Goal: Task Accomplishment & Management: Use online tool/utility

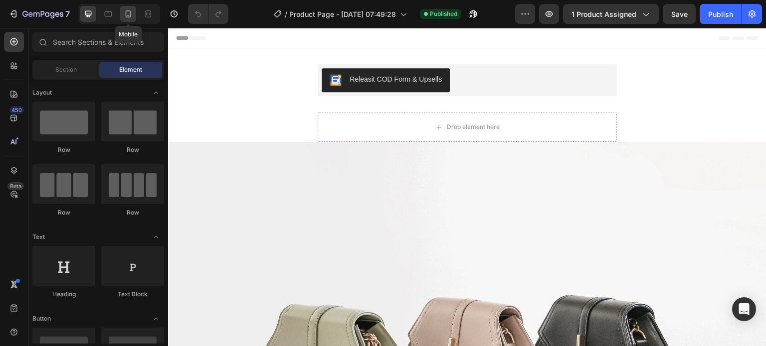
click at [130, 17] on icon at bounding box center [128, 13] width 5 height 7
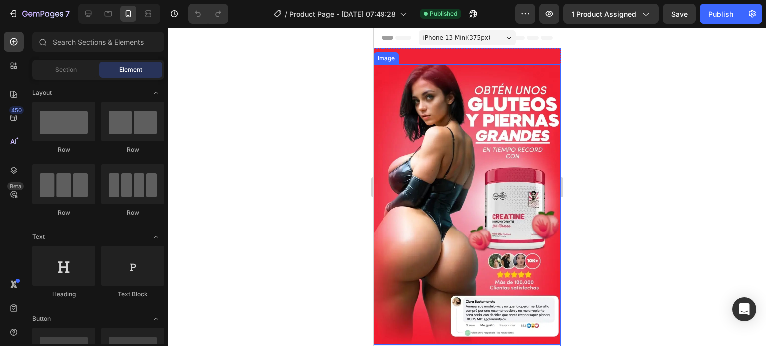
click at [447, 129] on img at bounding box center [466, 204] width 187 height 281
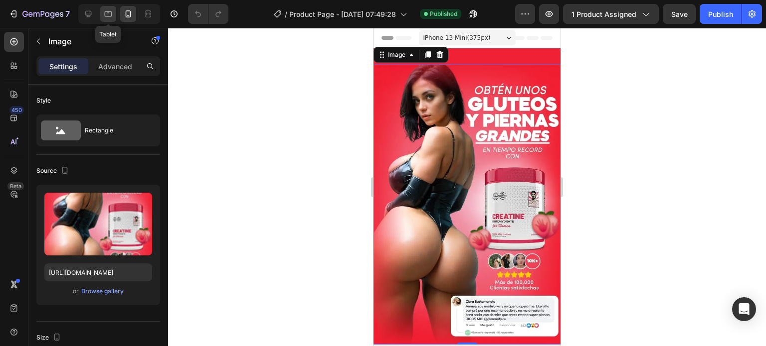
click at [105, 17] on icon at bounding box center [108, 14] width 10 height 10
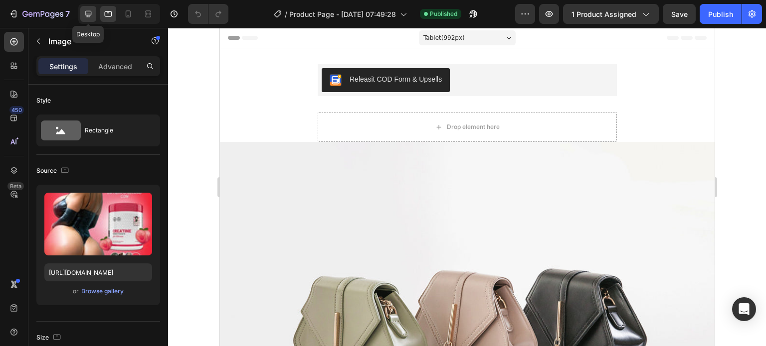
click at [83, 14] on icon at bounding box center [88, 14] width 10 height 10
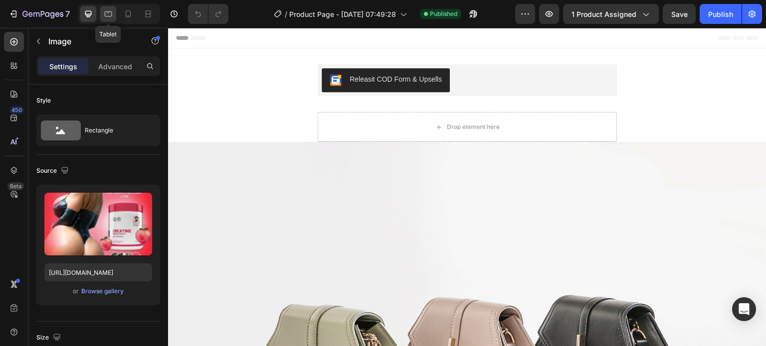
click at [108, 15] on icon at bounding box center [108, 14] width 10 height 10
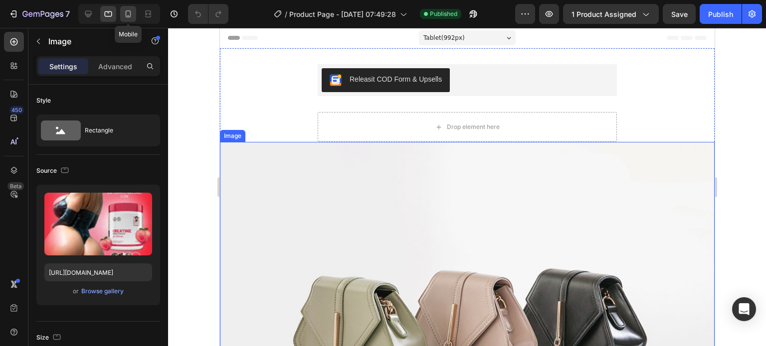
click at [125, 16] on icon at bounding box center [128, 14] width 10 height 10
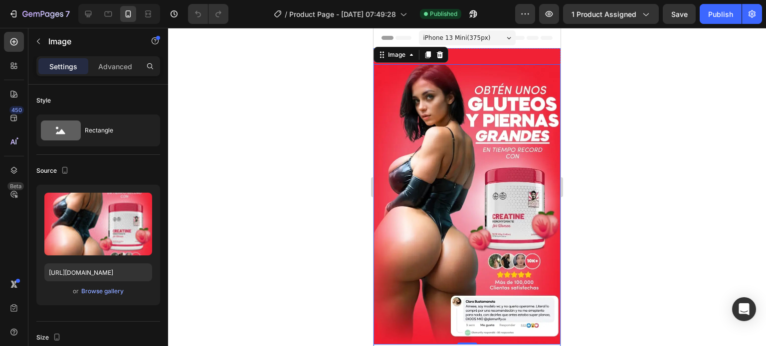
scroll to position [1, 0]
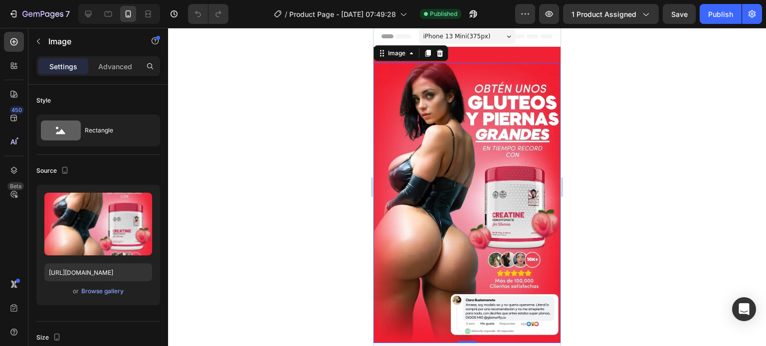
click at [418, 133] on img at bounding box center [466, 203] width 187 height 281
click at [114, 63] on p "Advanced" at bounding box center [115, 66] width 34 height 10
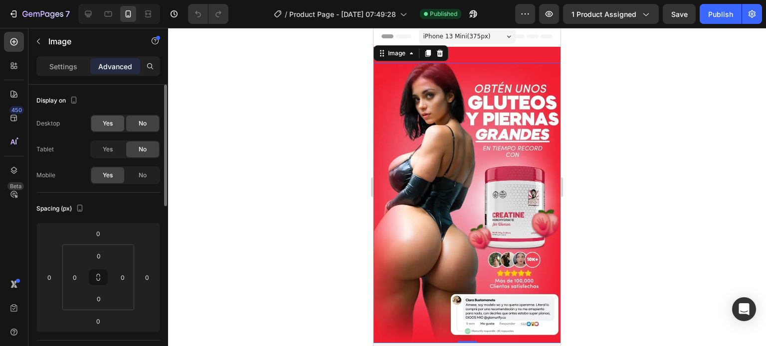
click at [110, 123] on span "Yes" at bounding box center [108, 123] width 10 height 9
click at [107, 149] on span "Yes" at bounding box center [108, 149] width 10 height 9
click at [60, 63] on p "Settings" at bounding box center [63, 66] width 28 height 10
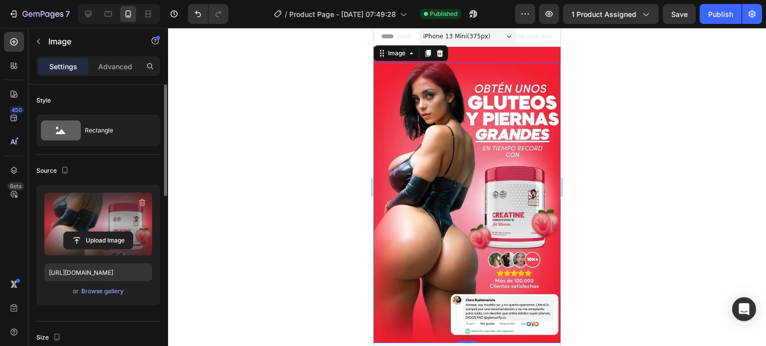
scroll to position [150, 0]
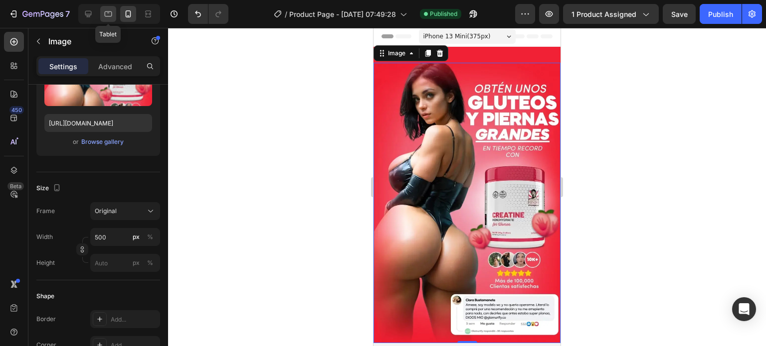
click at [106, 13] on icon at bounding box center [108, 14] width 10 height 10
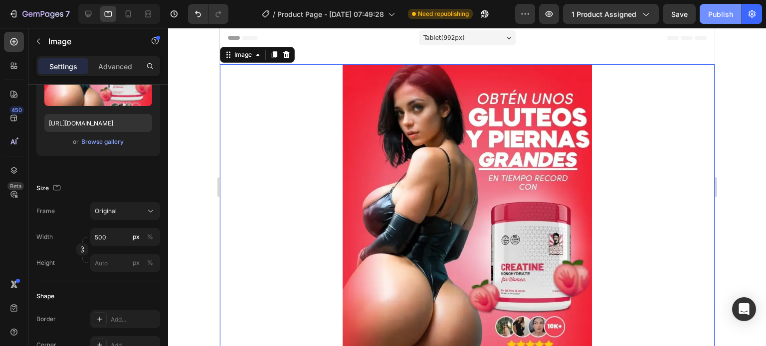
click at [715, 14] on div "Publish" at bounding box center [720, 14] width 25 height 10
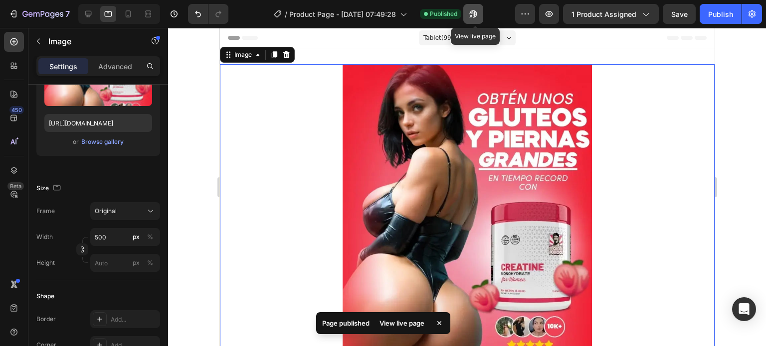
click at [480, 15] on button "button" at bounding box center [473, 14] width 20 height 20
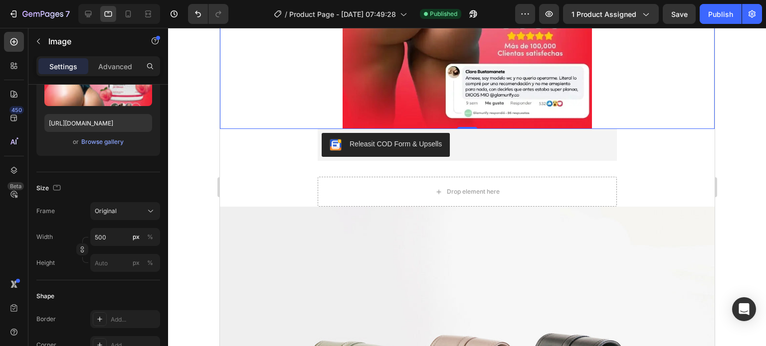
scroll to position [399, 0]
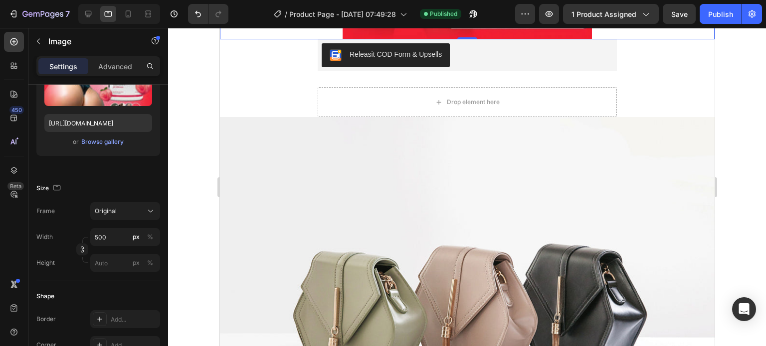
click at [465, 167] on img at bounding box center [466, 302] width 494 height 371
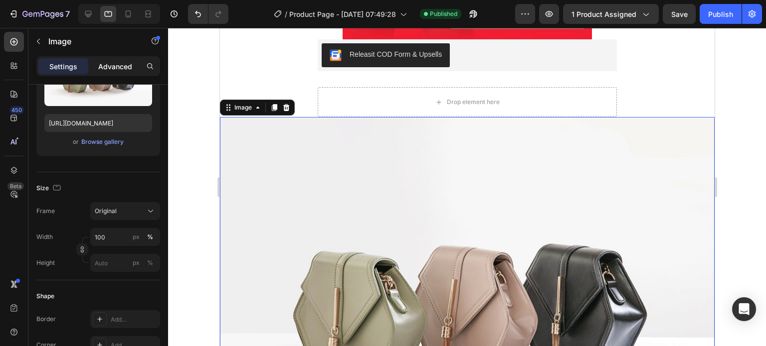
click at [118, 62] on p "Advanced" at bounding box center [115, 66] width 34 height 10
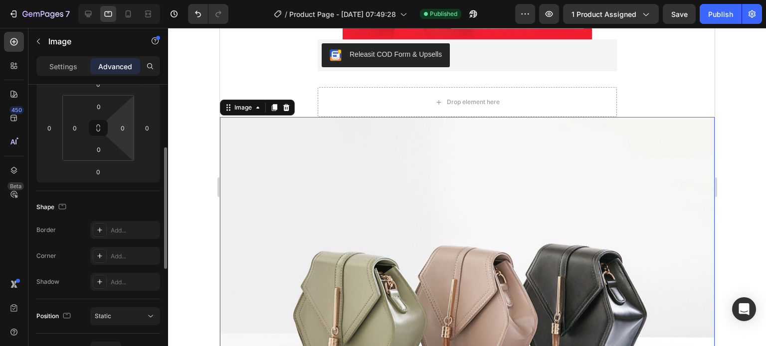
scroll to position [0, 0]
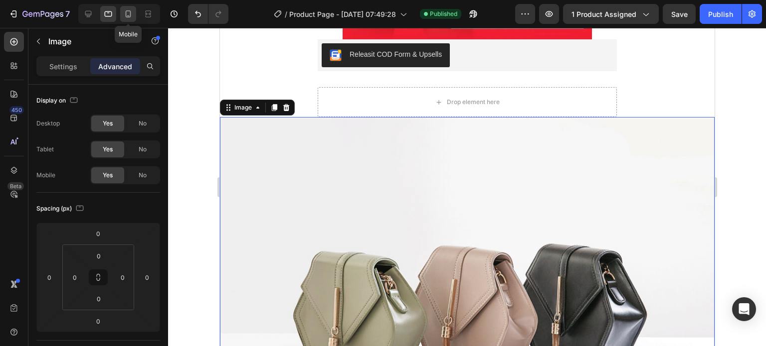
click at [132, 17] on icon at bounding box center [128, 14] width 10 height 10
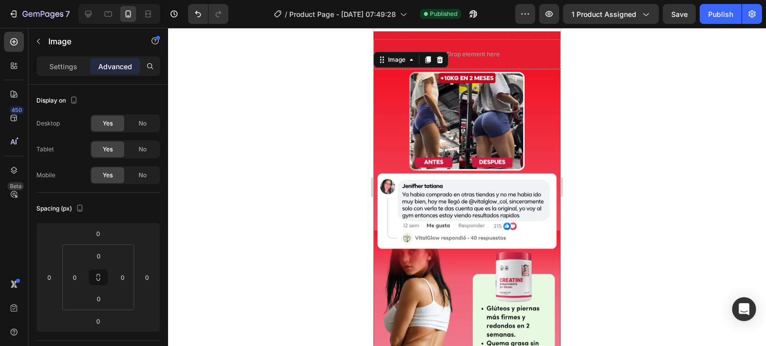
scroll to position [340, 0]
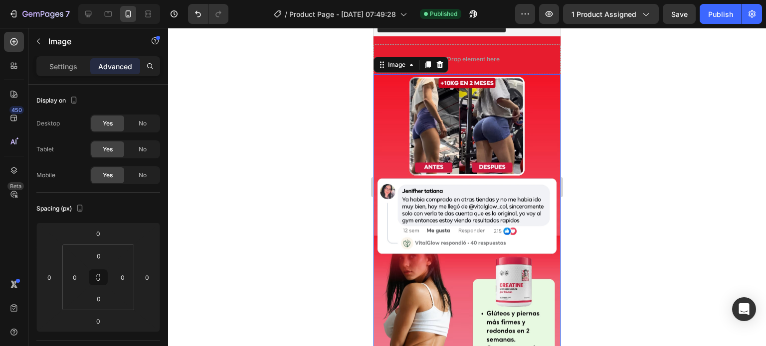
click at [472, 123] on img at bounding box center [466, 264] width 187 height 380
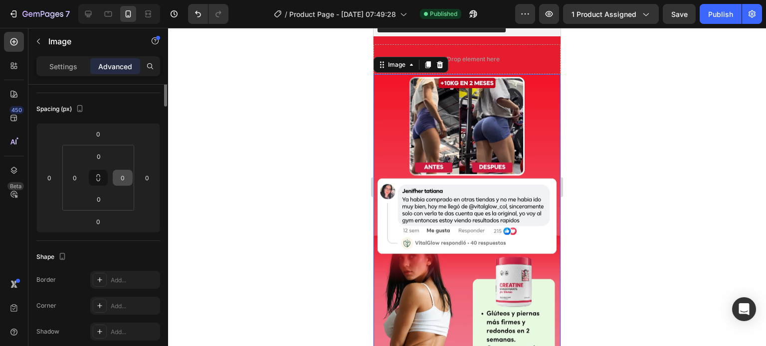
scroll to position [0, 0]
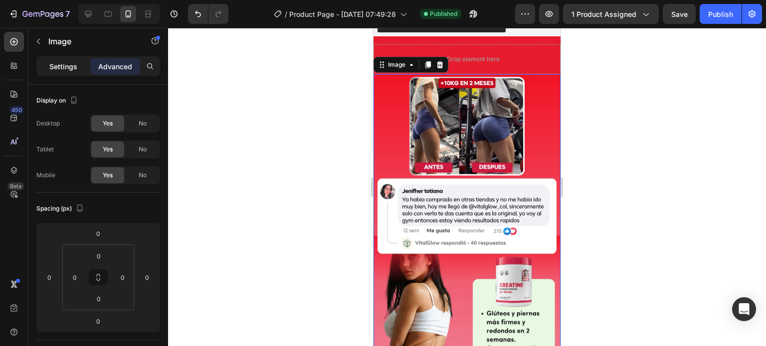
click at [58, 68] on p "Settings" at bounding box center [63, 66] width 28 height 10
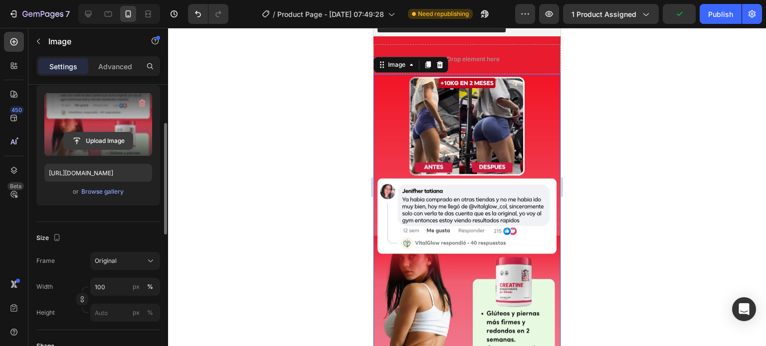
scroll to position [199, 0]
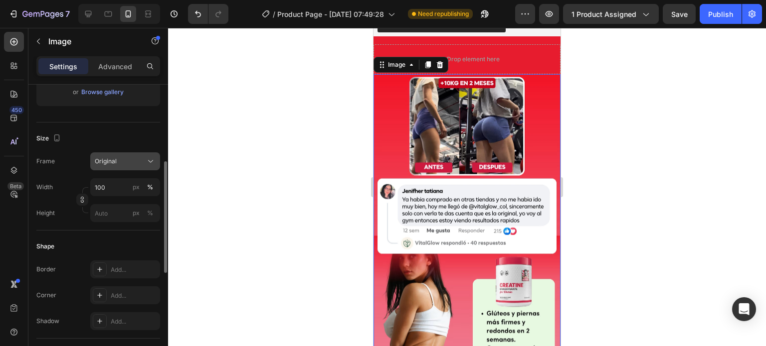
click at [135, 157] on div "Original" at bounding box center [119, 161] width 49 height 9
click at [137, 138] on div "Size" at bounding box center [98, 139] width 124 height 16
click at [138, 185] on div "px" at bounding box center [136, 187] width 7 height 9
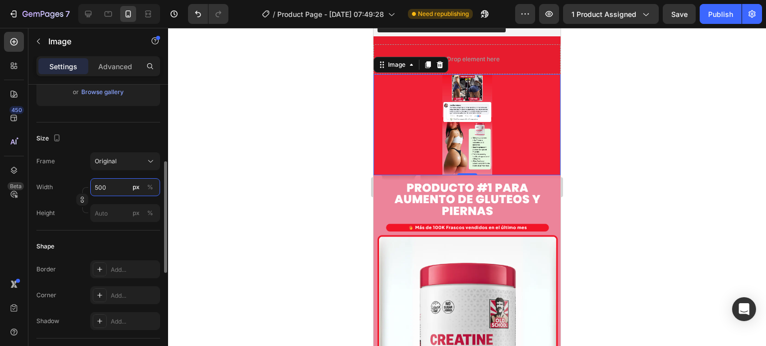
click at [105, 186] on input "500" at bounding box center [125, 187] width 70 height 18
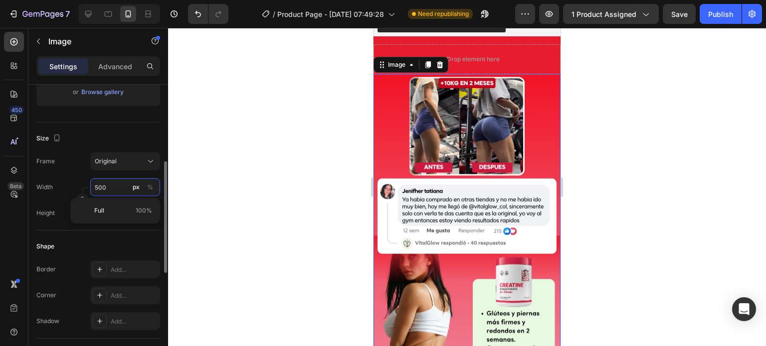
click at [113, 188] on input "500" at bounding box center [125, 187] width 70 height 18
type input "500"
click at [76, 179] on div "Width 500 px %" at bounding box center [98, 187] width 124 height 18
click at [103, 14] on icon at bounding box center [108, 14] width 10 height 10
type input "[URL][DOMAIN_NAME]"
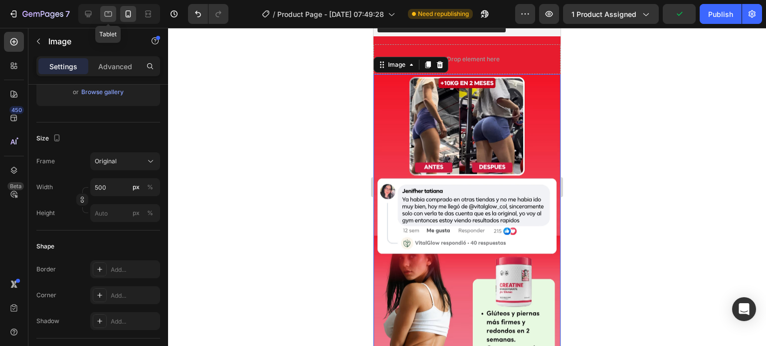
type input "100"
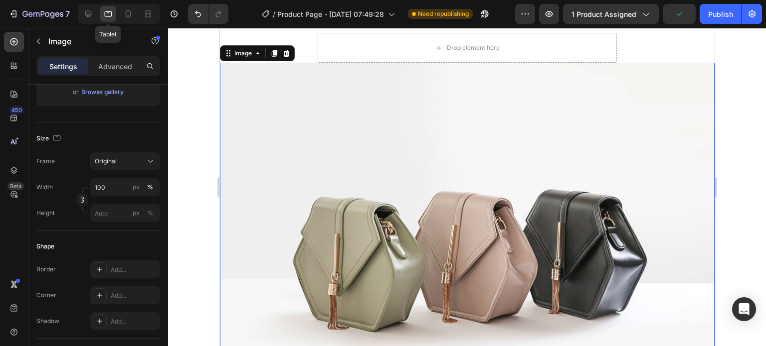
scroll to position [453, 0]
click at [336, 179] on img at bounding box center [466, 248] width 494 height 371
click at [105, 89] on div "Browse gallery" at bounding box center [102, 92] width 42 height 9
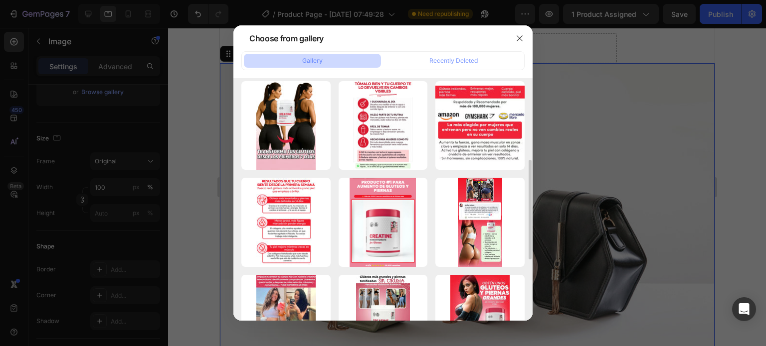
scroll to position [249, 0]
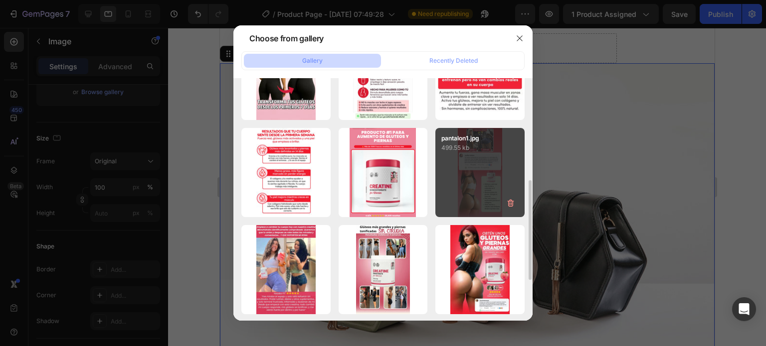
click at [468, 158] on div "pantalon1.jpg 499.55 kb" at bounding box center [479, 172] width 89 height 89
type input "[URL][DOMAIN_NAME]"
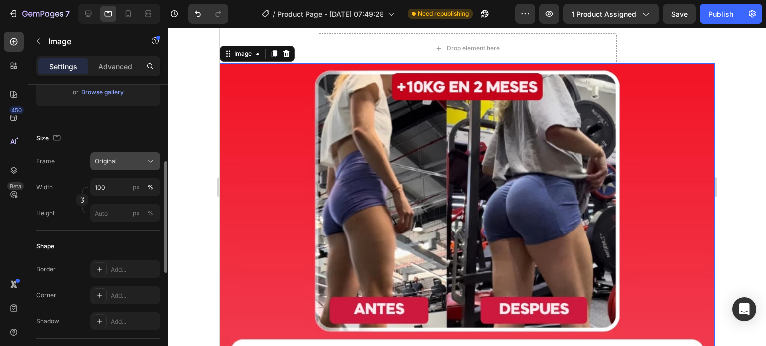
click at [117, 157] on div "Original" at bounding box center [119, 161] width 49 height 9
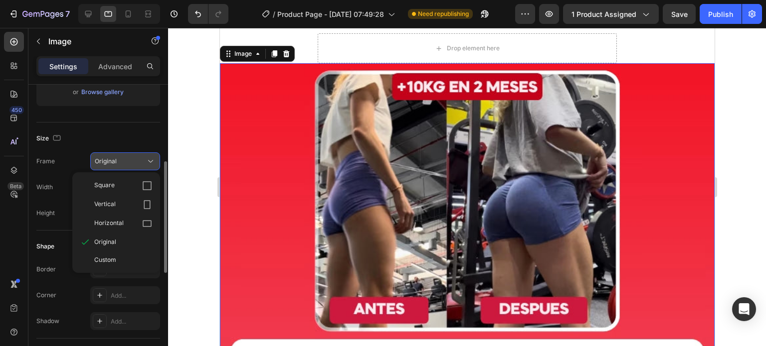
click at [117, 157] on div "Original" at bounding box center [119, 161] width 49 height 9
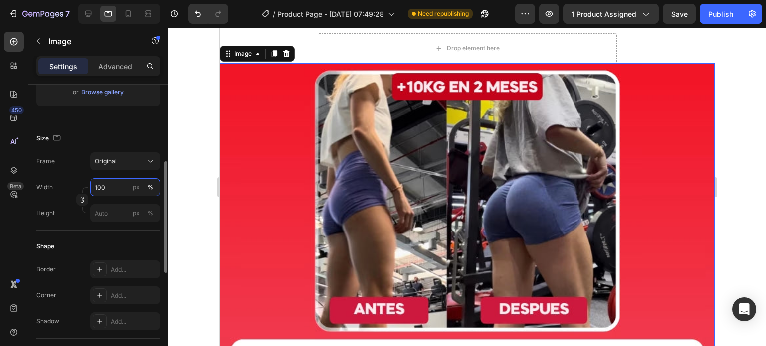
click at [109, 184] on input "100" at bounding box center [125, 187] width 70 height 18
click at [137, 191] on div "px" at bounding box center [136, 187] width 7 height 9
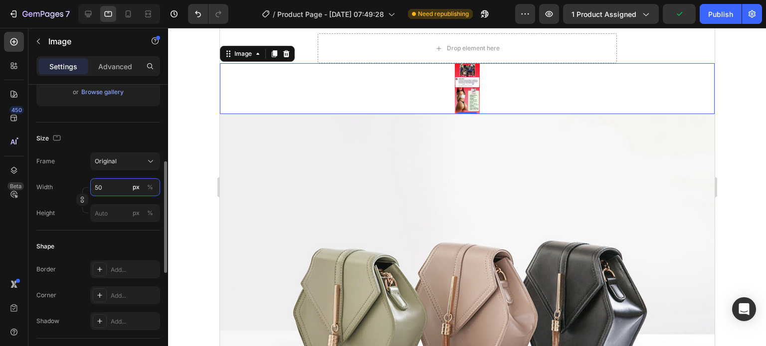
type input "500"
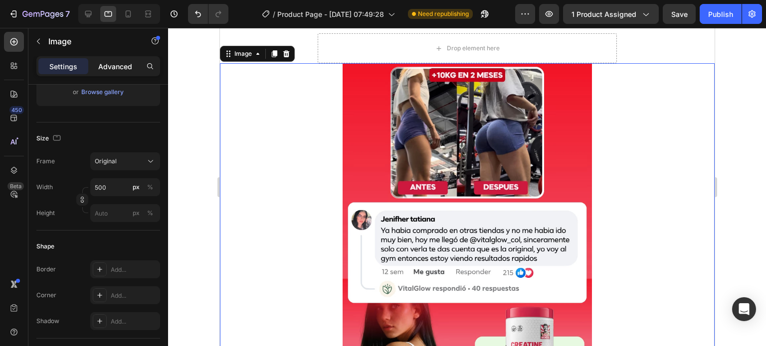
click at [108, 63] on p "Advanced" at bounding box center [115, 66] width 34 height 10
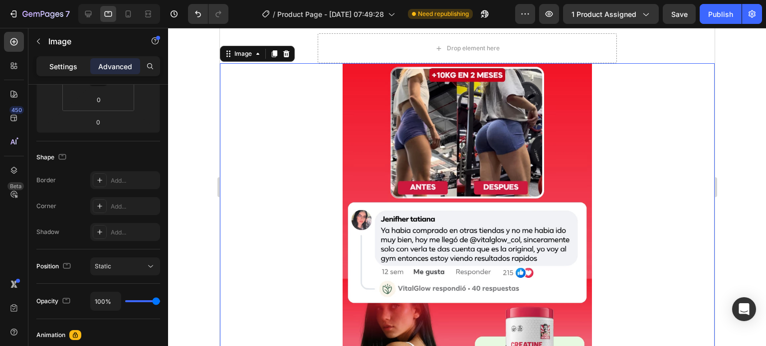
click at [60, 63] on p "Settings" at bounding box center [63, 66] width 28 height 10
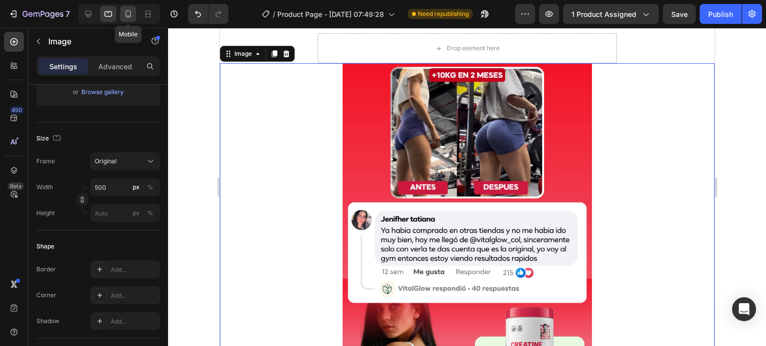
click at [129, 15] on icon at bounding box center [128, 14] width 10 height 10
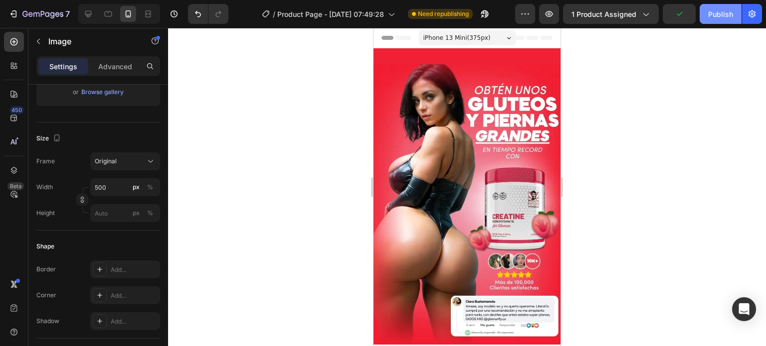
click at [717, 13] on div "Publish" at bounding box center [720, 14] width 25 height 10
click at [708, 13] on div "Publish" at bounding box center [720, 14] width 25 height 10
